Goal: Register for event/course

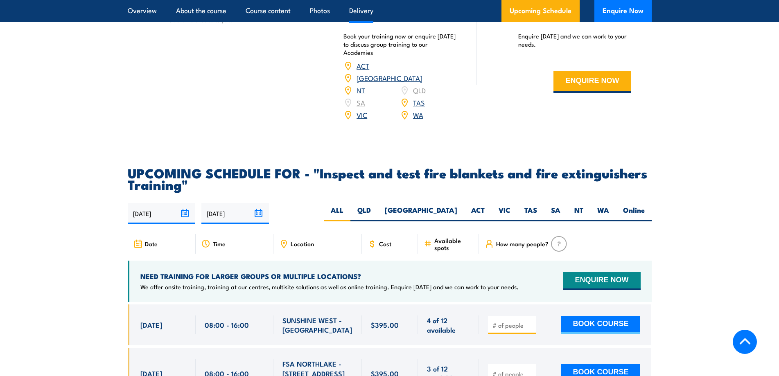
scroll to position [1432, 0]
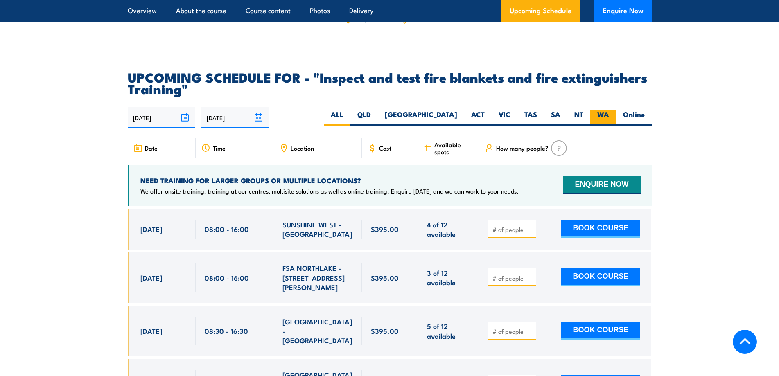
click at [608, 126] on label "WA" at bounding box center [603, 118] width 26 height 16
click at [609, 115] on input "WA" at bounding box center [611, 112] width 5 height 5
radio input "true"
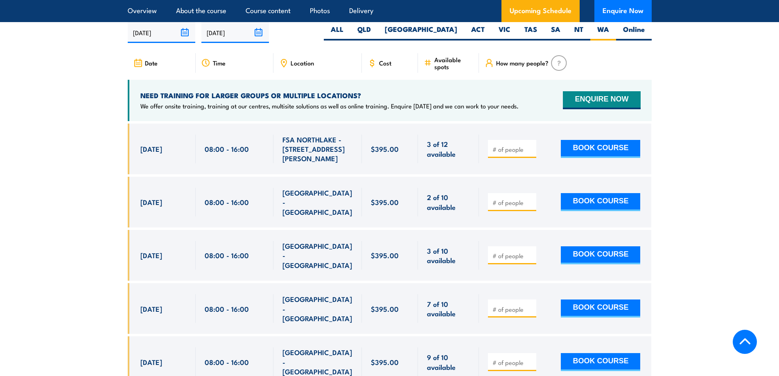
scroll to position [1519, 0]
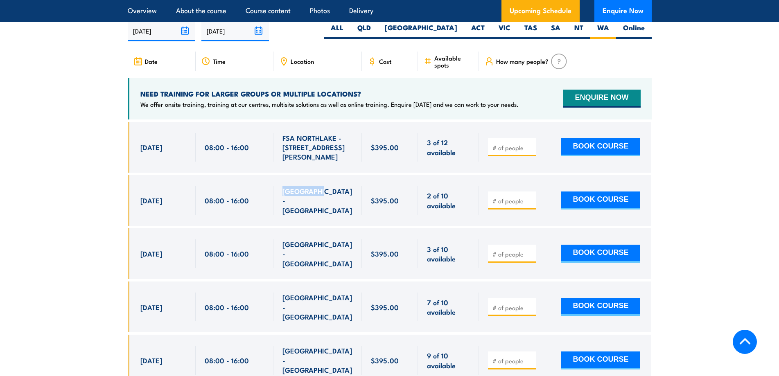
drag, startPoint x: 322, startPoint y: 203, endPoint x: 277, endPoint y: 199, distance: 44.7
click at [277, 199] on div "[GEOGRAPHIC_DATA] - [GEOGRAPHIC_DATA]" at bounding box center [317, 200] width 88 height 51
drag, startPoint x: 349, startPoint y: 202, endPoint x: 278, endPoint y: 202, distance: 70.8
click at [278, 202] on div "[GEOGRAPHIC_DATA] - [GEOGRAPHIC_DATA]" at bounding box center [317, 200] width 88 height 51
copy span "[GEOGRAPHIC_DATA] - [GEOGRAPHIC_DATA]"
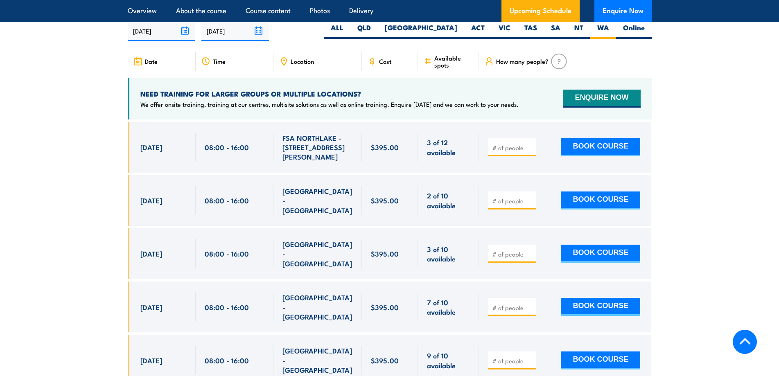
click at [672, 175] on section "UPCOMING SCHEDULE FOR - "Inspect and test fire blankets and fire extinguishers …" at bounding box center [389, 217] width 779 height 467
